Goal: Task Accomplishment & Management: Use online tool/utility

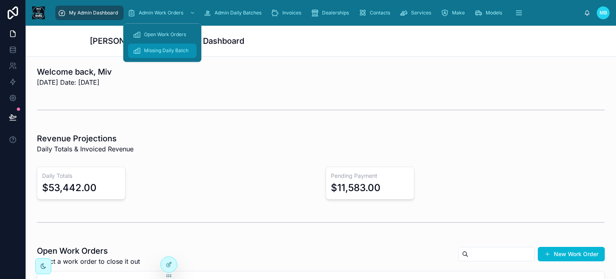
click at [163, 54] on span "Missing Daily Batch" at bounding box center [166, 50] width 45 height 6
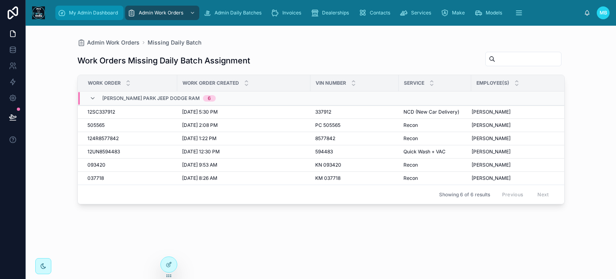
click at [96, 14] on span "My Admin Dashboard" at bounding box center [93, 13] width 49 height 6
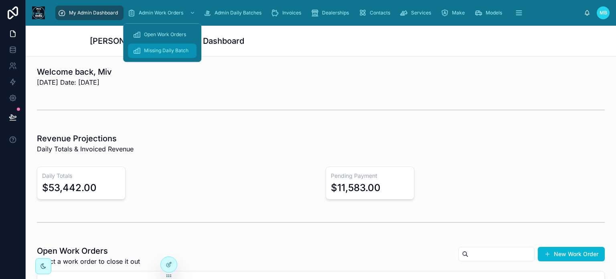
click at [167, 54] on span "Missing Daily Batch" at bounding box center [166, 50] width 45 height 6
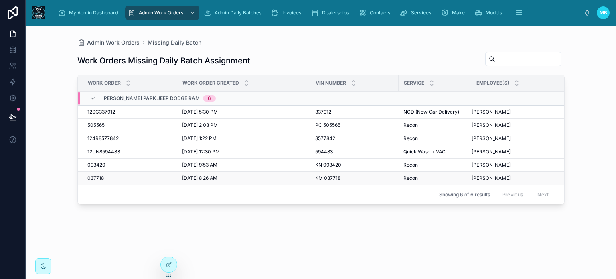
click at [99, 178] on span "037718" at bounding box center [95, 178] width 16 height 6
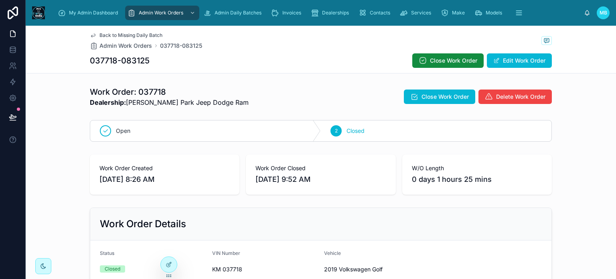
scroll to position [227, 0]
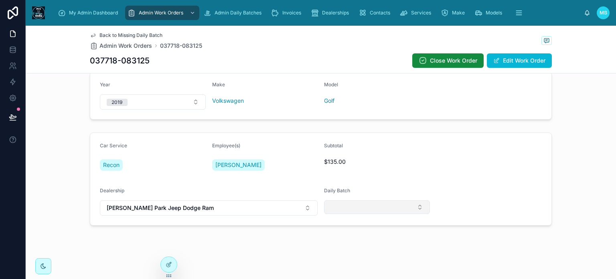
click at [384, 206] on button "Select Button" at bounding box center [377, 207] width 106 height 14
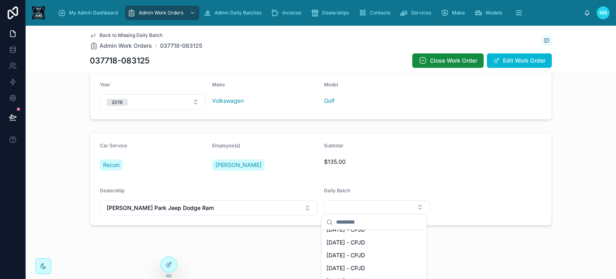
scroll to position [0, 0]
click at [338, 237] on span "[DATE] - CPJD" at bounding box center [345, 237] width 38 height 8
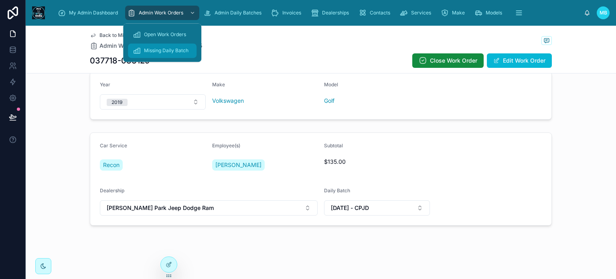
drag, startPoint x: 165, startPoint y: 49, endPoint x: 180, endPoint y: 57, distance: 16.7
click at [165, 49] on span "Missing Daily Batch" at bounding box center [166, 50] width 45 height 6
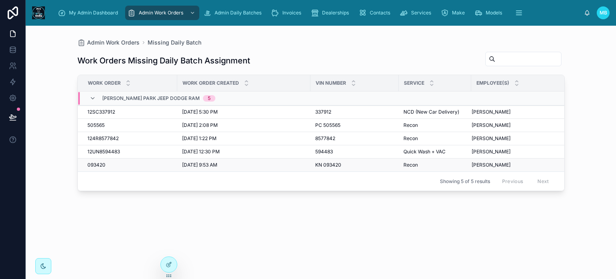
click at [210, 162] on span "[DATE] 9:53 AM" at bounding box center [199, 165] width 35 height 6
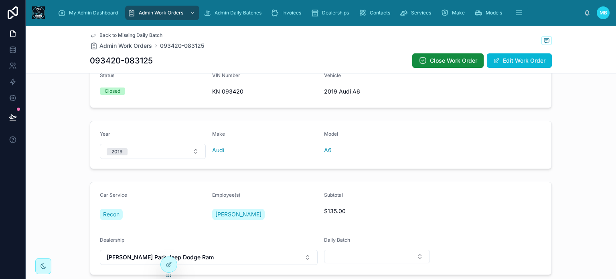
scroll to position [227, 0]
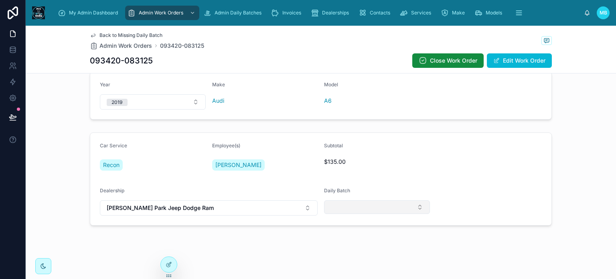
click at [354, 204] on button "Select Button" at bounding box center [377, 207] width 106 height 14
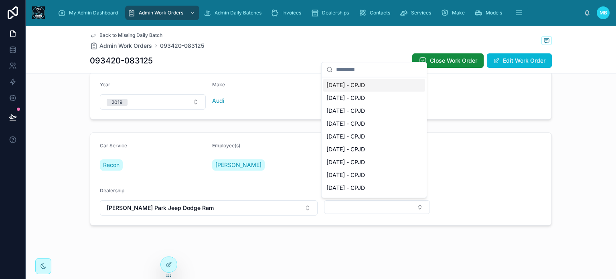
click at [346, 85] on span "[DATE] - CPJD" at bounding box center [345, 85] width 38 height 8
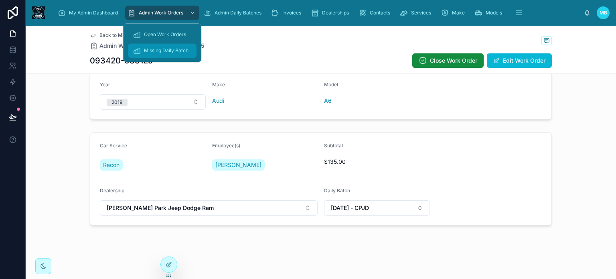
click at [174, 49] on span "Missing Daily Batch" at bounding box center [166, 50] width 45 height 6
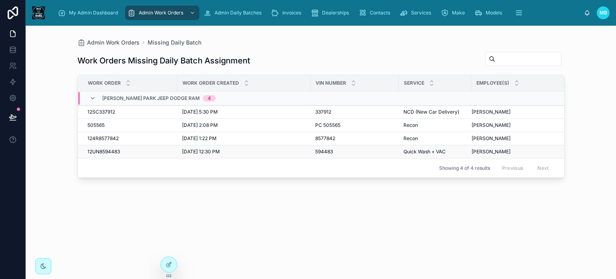
click at [201, 150] on span "[DATE] 12:30 PM" at bounding box center [201, 151] width 38 height 6
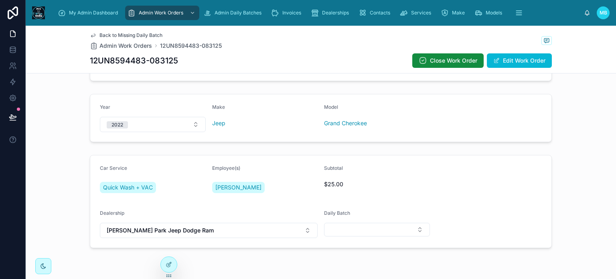
scroll to position [227, 0]
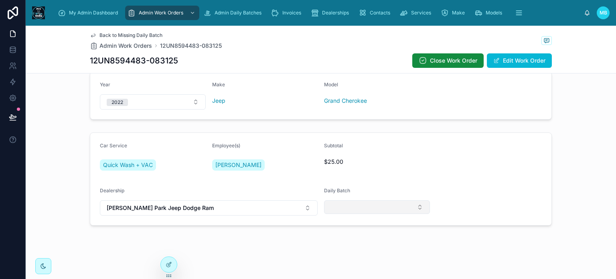
click at [357, 208] on button "Select Button" at bounding box center [377, 207] width 106 height 14
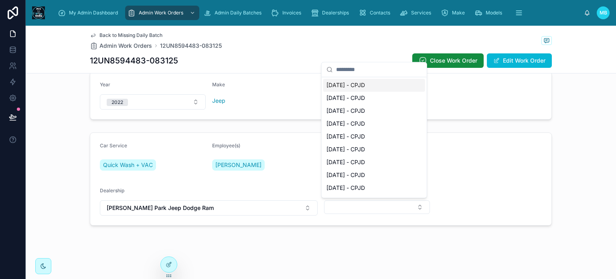
click at [347, 88] on span "[DATE] - CPJD" at bounding box center [345, 85] width 38 height 8
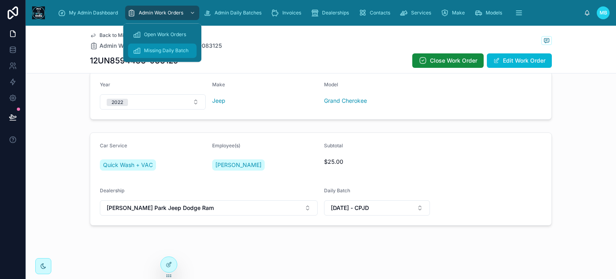
click at [160, 54] on div "Missing Daily Batch" at bounding box center [162, 50] width 59 height 13
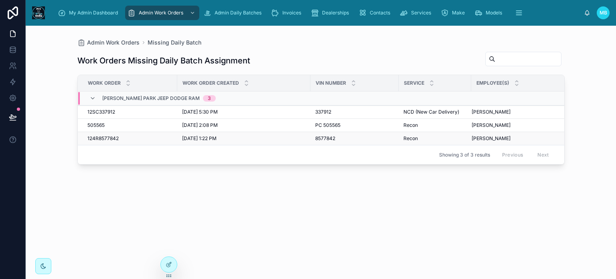
click at [207, 138] on span "[DATE] 1:22 PM" at bounding box center [199, 138] width 34 height 6
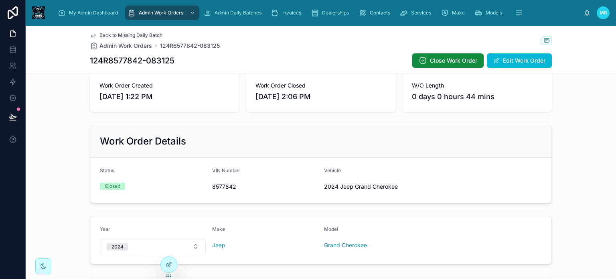
scroll to position [227, 0]
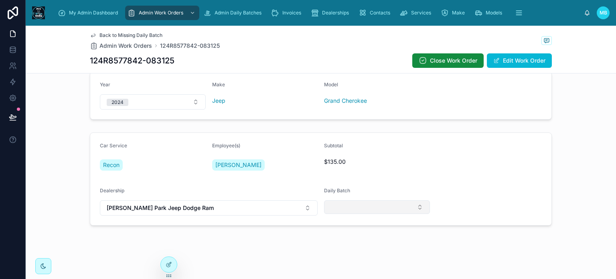
click at [338, 202] on button "Select Button" at bounding box center [377, 207] width 106 height 14
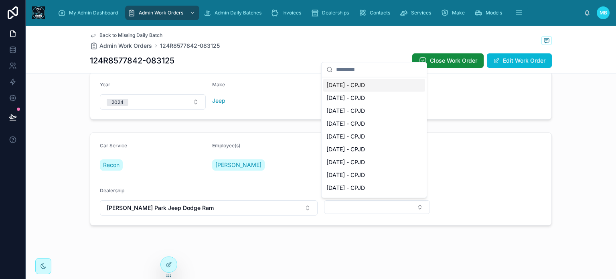
click at [339, 86] on span "[DATE] - CPJD" at bounding box center [345, 85] width 38 height 8
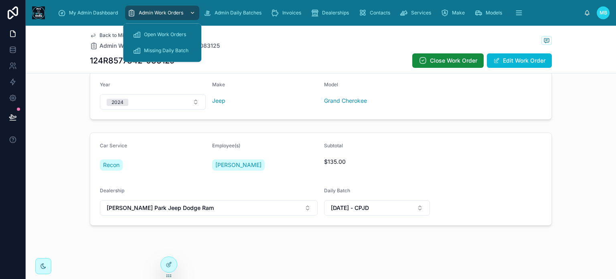
click at [159, 9] on div "Admin Work Orders" at bounding box center [161, 12] width 69 height 13
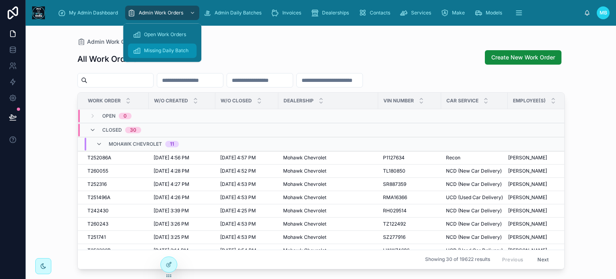
click at [164, 46] on div "Missing Daily Batch" at bounding box center [162, 50] width 59 height 13
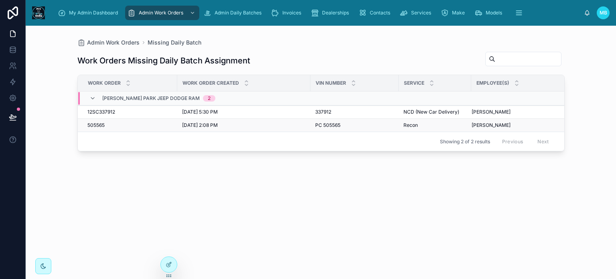
click at [323, 124] on span "PC 505565" at bounding box center [327, 125] width 25 height 6
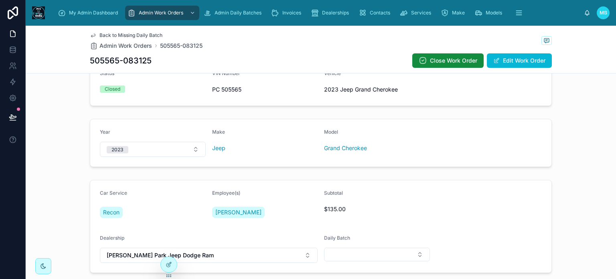
scroll to position [227, 0]
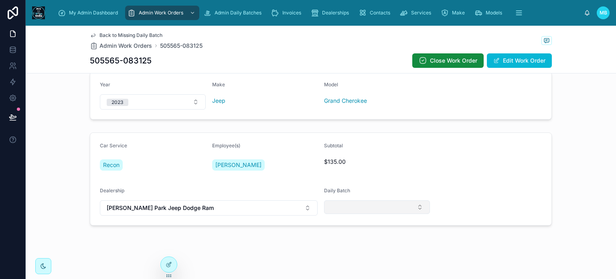
click at [352, 206] on button "Select Button" at bounding box center [377, 207] width 106 height 14
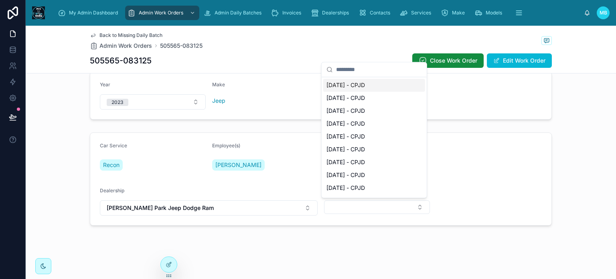
click at [342, 83] on span "[DATE] - CPJD" at bounding box center [345, 85] width 38 height 8
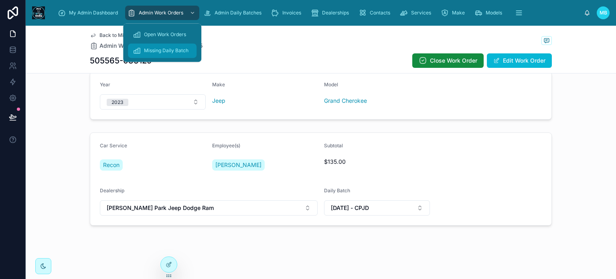
click at [176, 52] on span "Missing Daily Batch" at bounding box center [166, 50] width 45 height 6
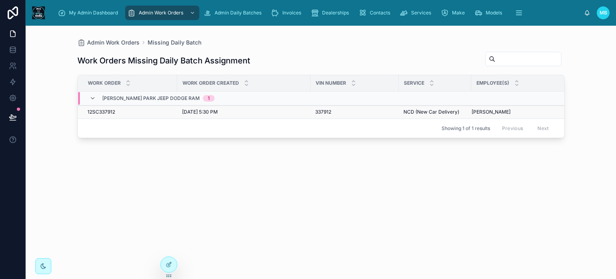
click at [215, 113] on span "[DATE] 5:30 PM" at bounding box center [200, 112] width 36 height 6
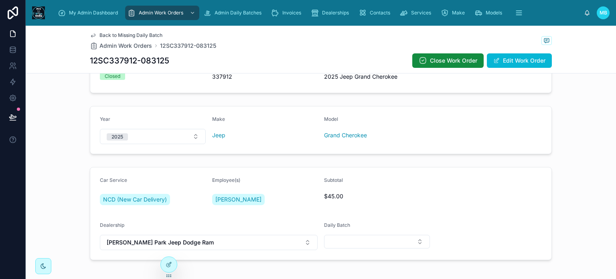
scroll to position [227, 0]
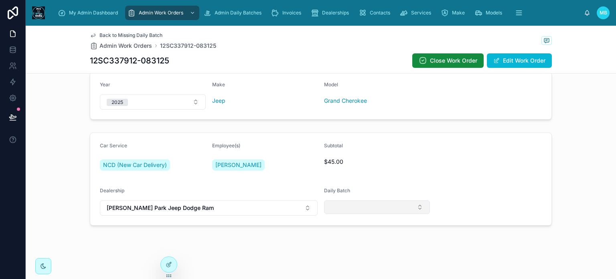
click at [350, 209] on button "Select Button" at bounding box center [377, 207] width 106 height 14
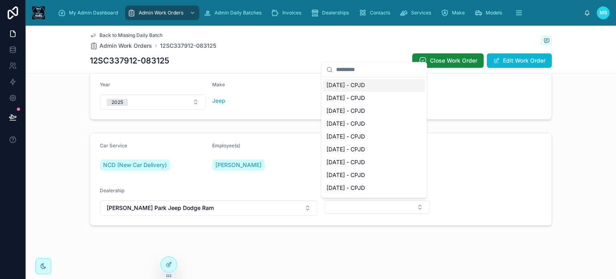
click at [346, 85] on span "[DATE] - CPJD" at bounding box center [345, 85] width 38 height 8
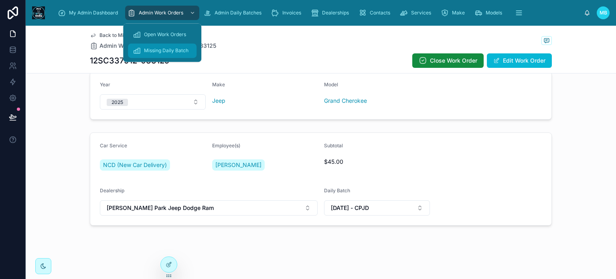
click at [169, 51] on span "Missing Daily Batch" at bounding box center [166, 50] width 45 height 6
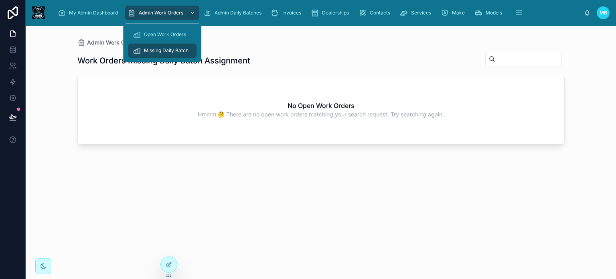
click at [168, 50] on span "Missing Daily Batch" at bounding box center [166, 50] width 45 height 6
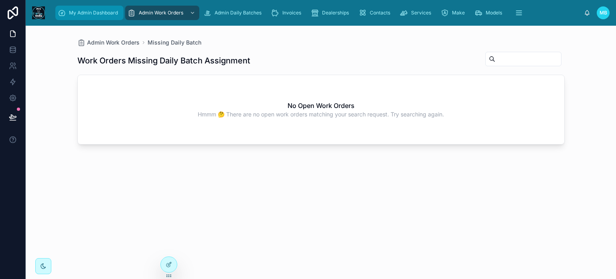
click at [75, 16] on div "My Admin Dashboard" at bounding box center [89, 12] width 63 height 13
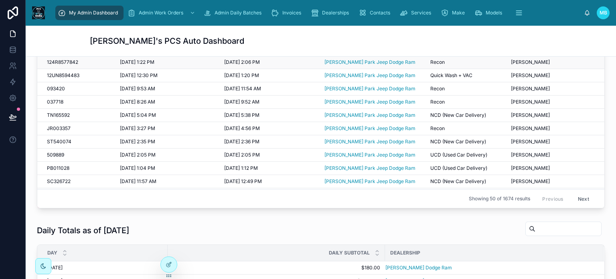
scroll to position [321, 0]
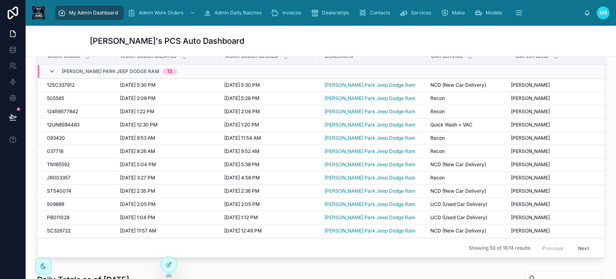
click at [50, 71] on icon at bounding box center [52, 71] width 6 height 6
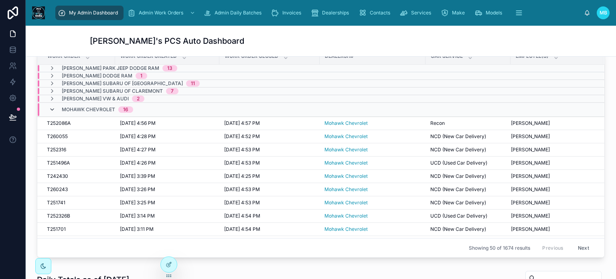
click at [51, 108] on icon at bounding box center [52, 109] width 6 height 6
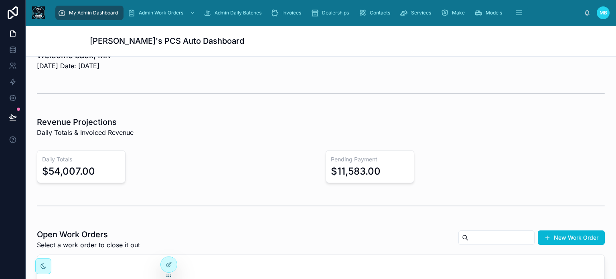
scroll to position [0, 0]
